Goal: Navigation & Orientation: Find specific page/section

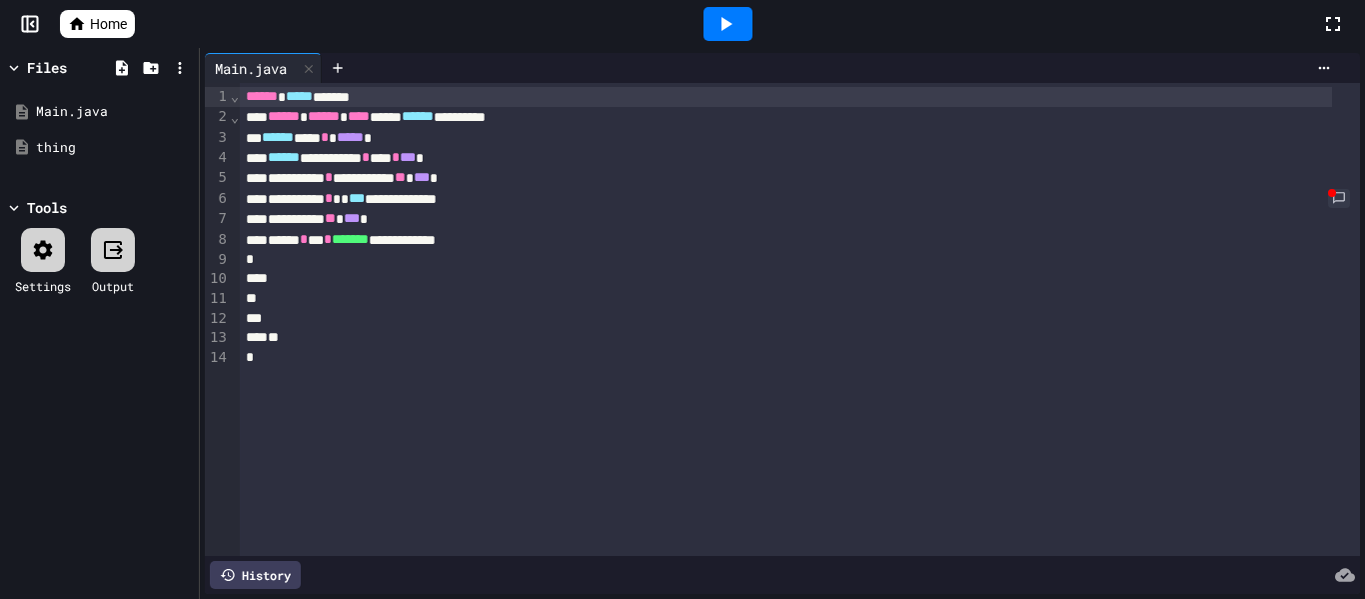
click at [111, 19] on span "Home" at bounding box center [108, 24] width 37 height 20
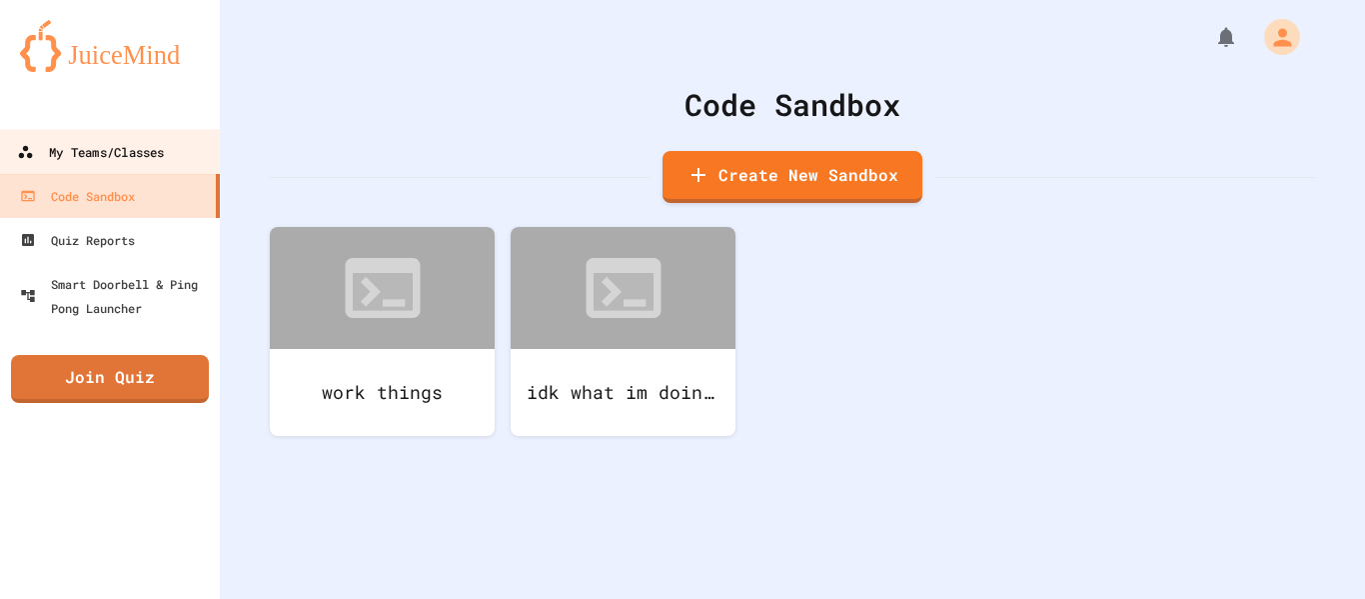
click at [144, 164] on div "My Teams/Classes" at bounding box center [90, 152] width 147 height 25
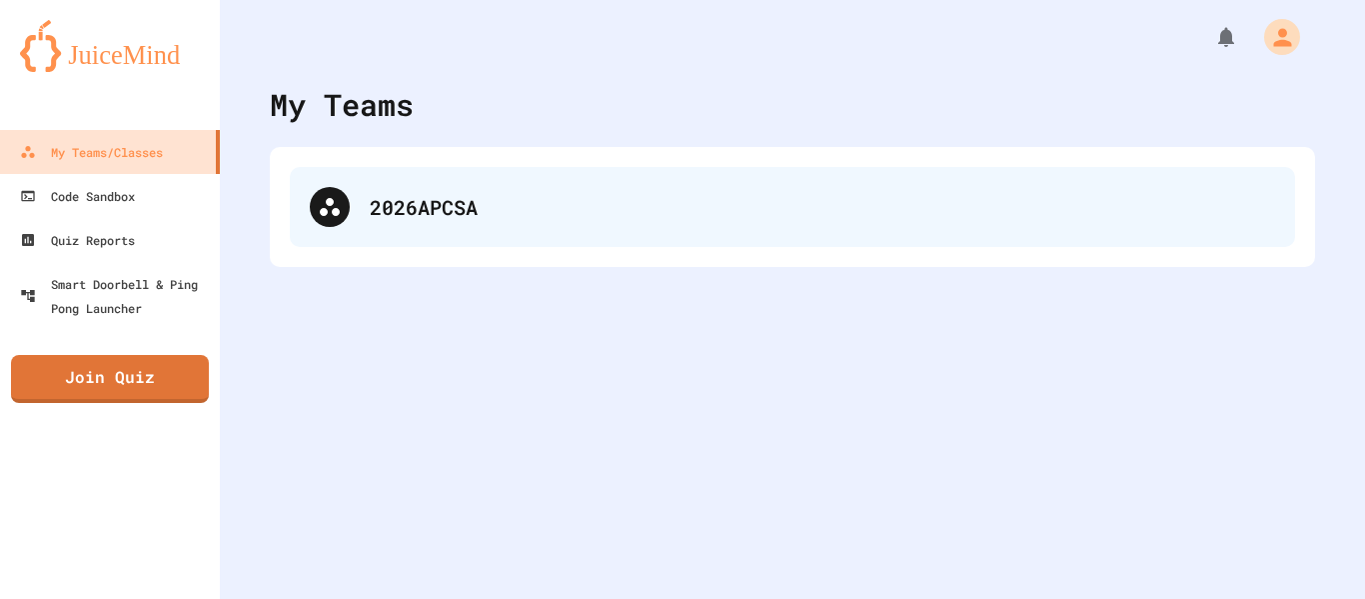
click at [410, 200] on div "2026APCSA" at bounding box center [823, 207] width 906 height 30
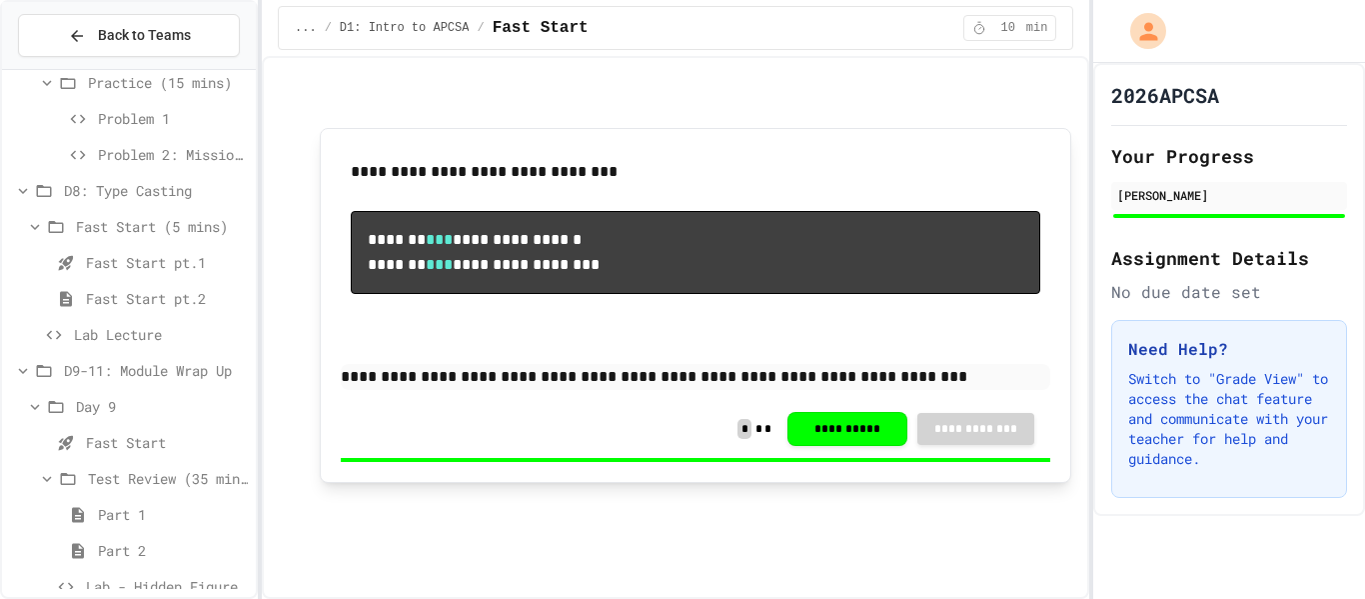
scroll to position [477, 0]
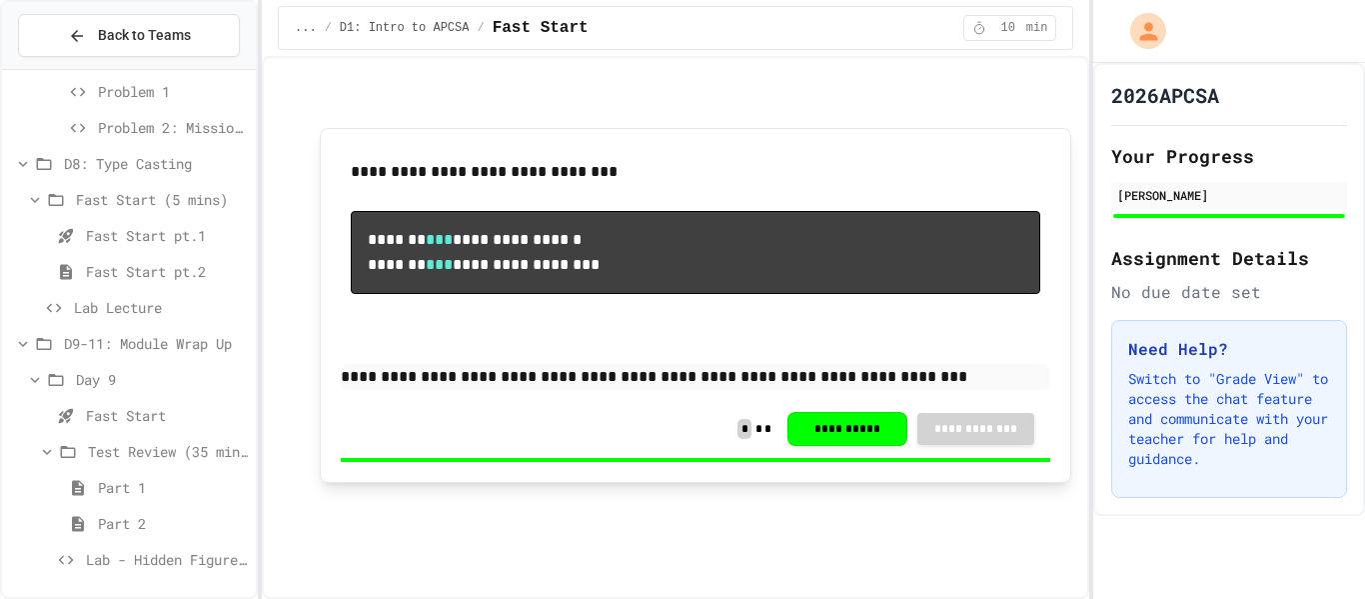
click at [161, 556] on span "Lab - Hidden Figures: Launch Weight Calculator" at bounding box center [167, 559] width 162 height 21
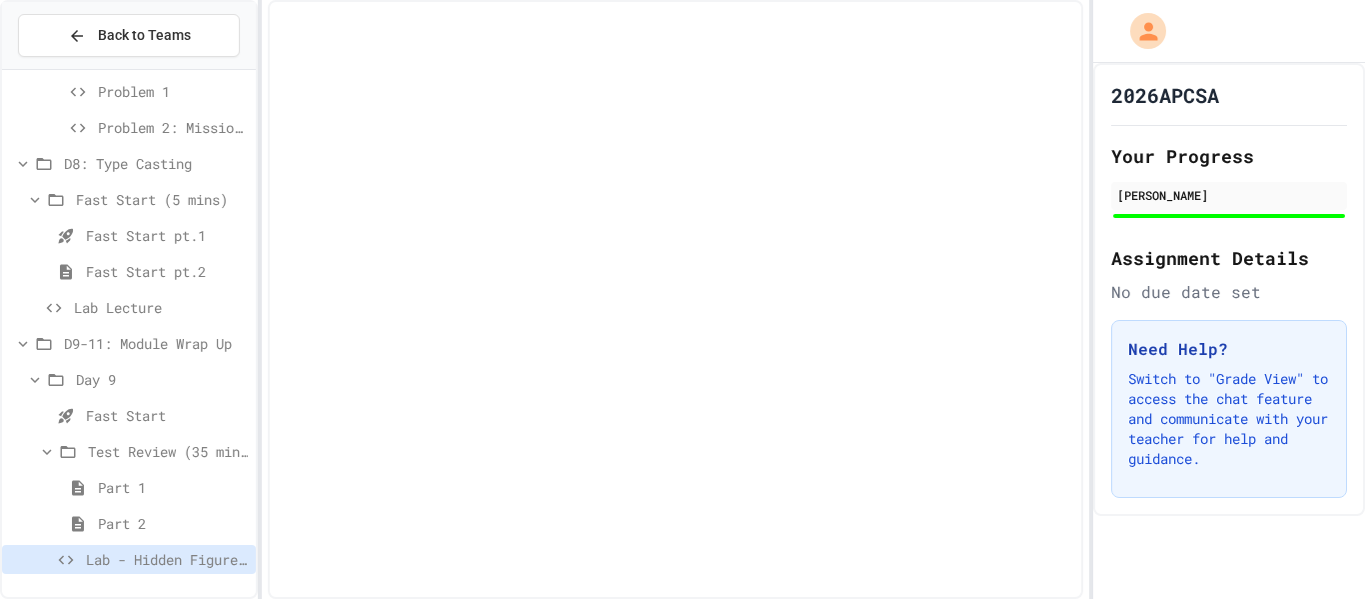
scroll to position [461, 0]
